Goal: Transaction & Acquisition: Subscribe to service/newsletter

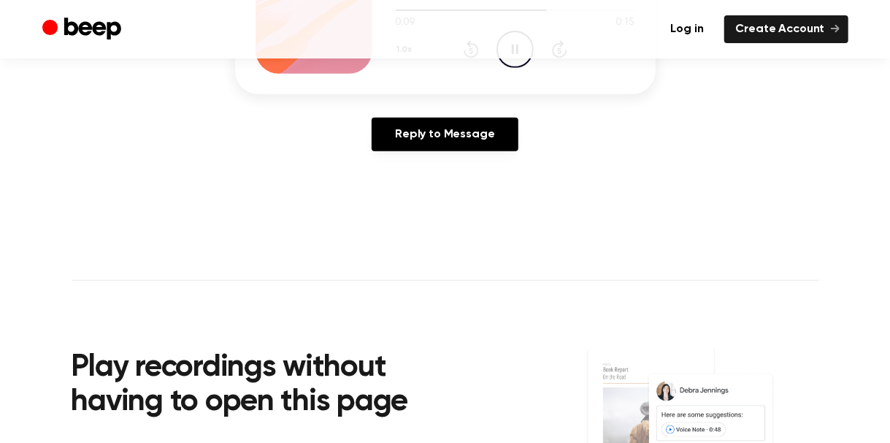
scroll to position [73, 0]
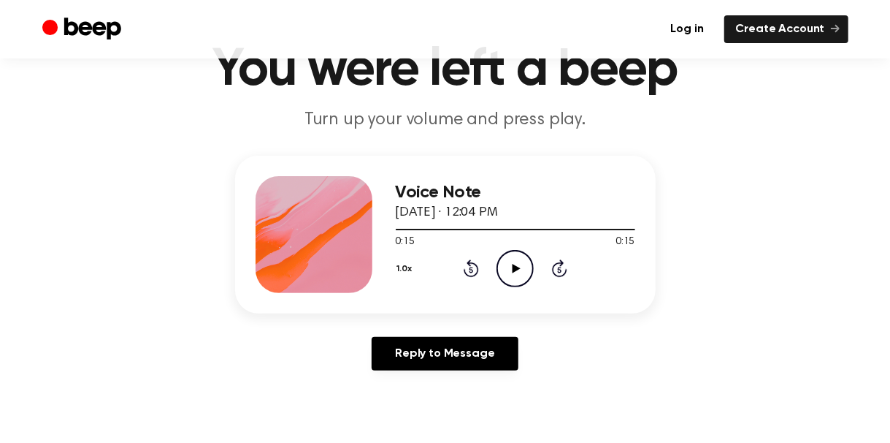
click at [514, 261] on icon "Play Audio" at bounding box center [515, 268] width 37 height 37
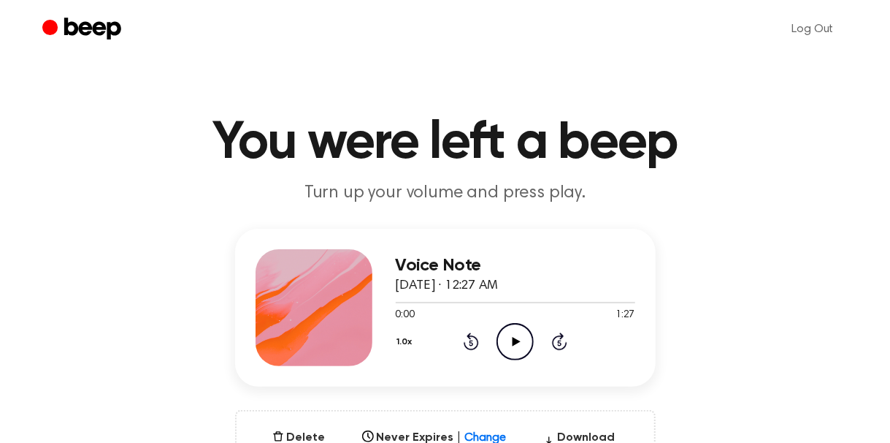
scroll to position [292, 0]
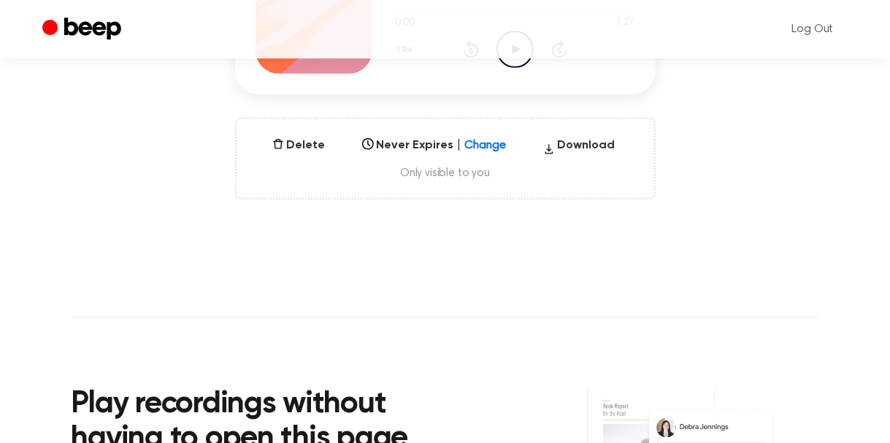
click at [513, 58] on div "Log Out" at bounding box center [445, 29] width 806 height 58
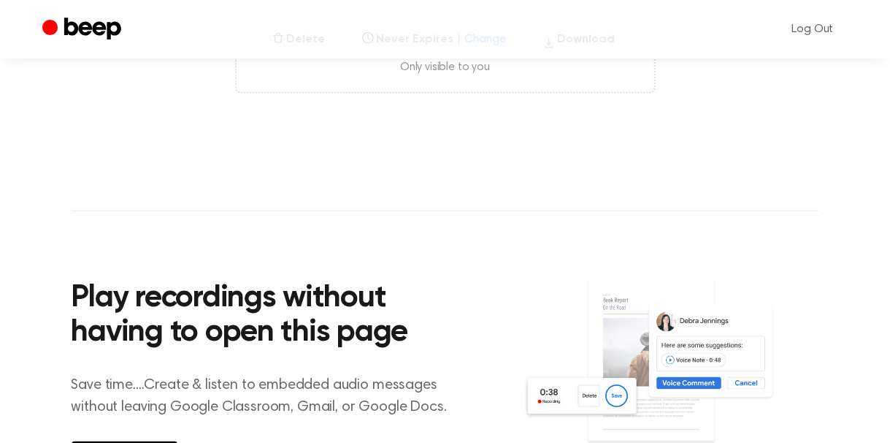
scroll to position [0, 0]
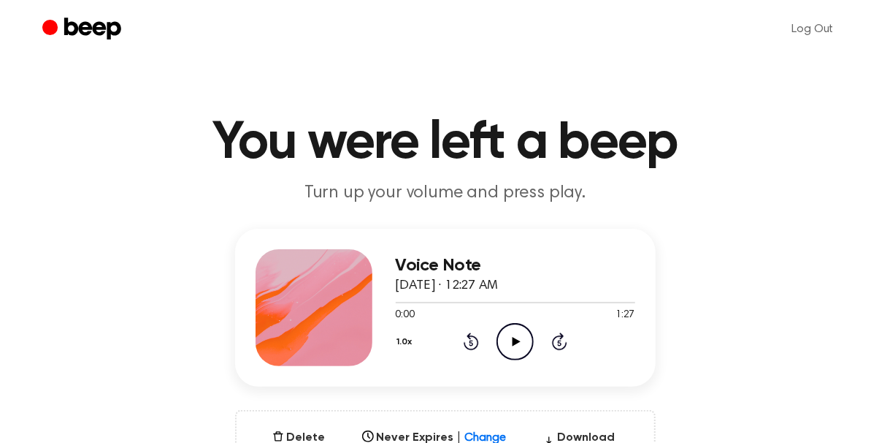
click at [518, 342] on icon "Play Audio" at bounding box center [515, 341] width 37 height 37
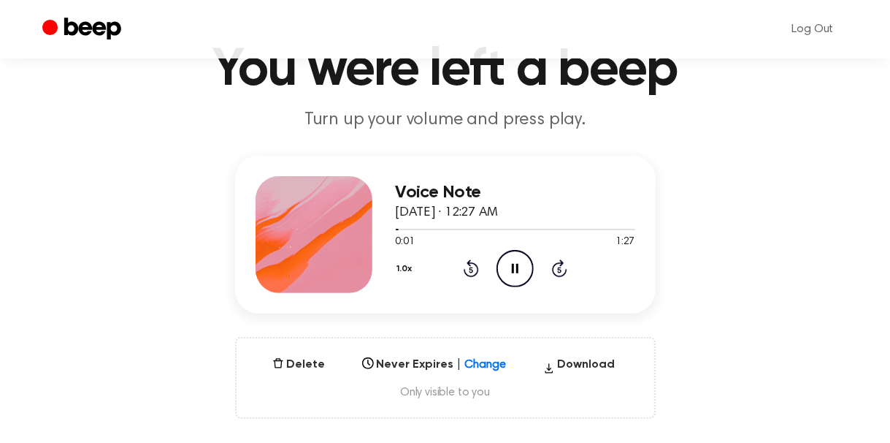
click at [104, 21] on icon "Beep" at bounding box center [83, 29] width 83 height 28
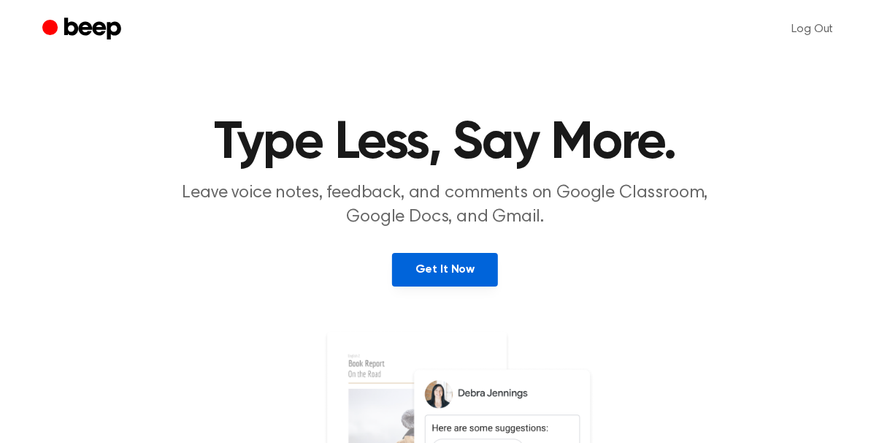
click at [448, 264] on link "Get It Now" at bounding box center [445, 270] width 106 height 34
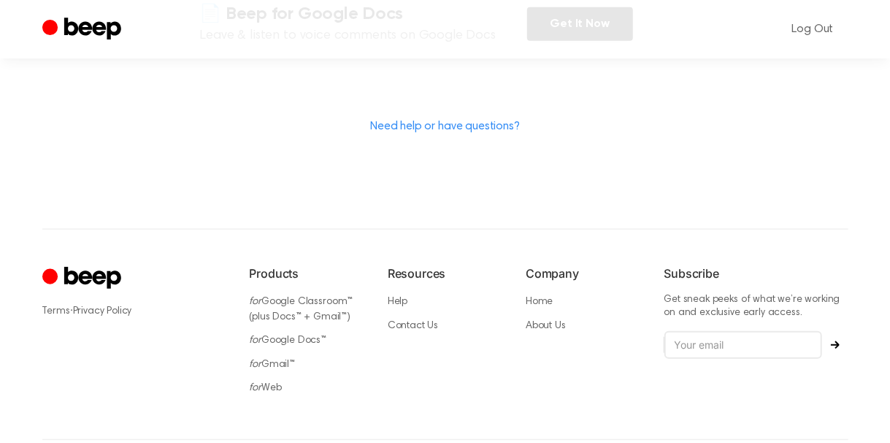
scroll to position [213, 0]
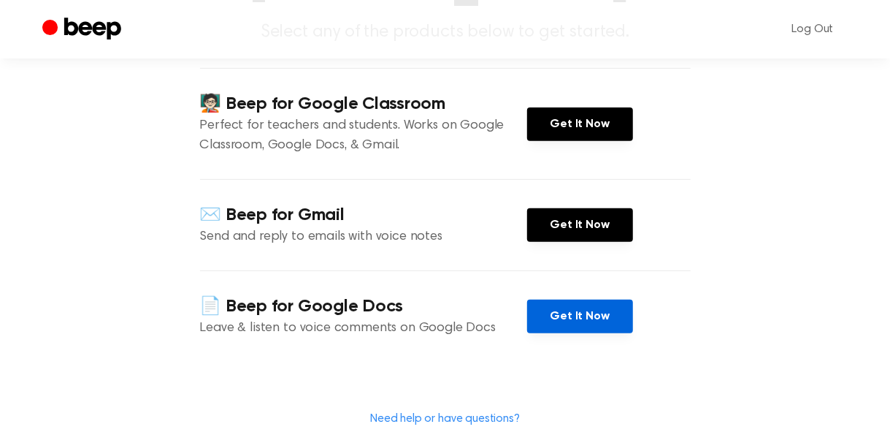
click at [599, 299] on link "Get It Now" at bounding box center [580, 316] width 106 height 34
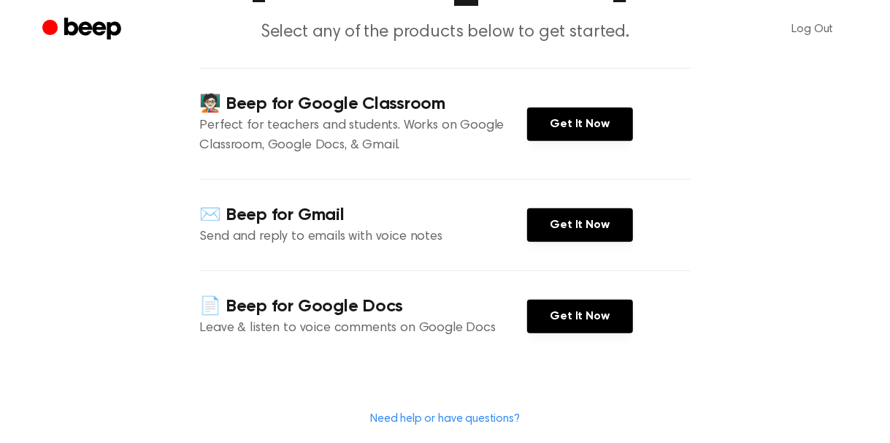
scroll to position [0, 0]
